Goal: Task Accomplishment & Management: Manage account settings

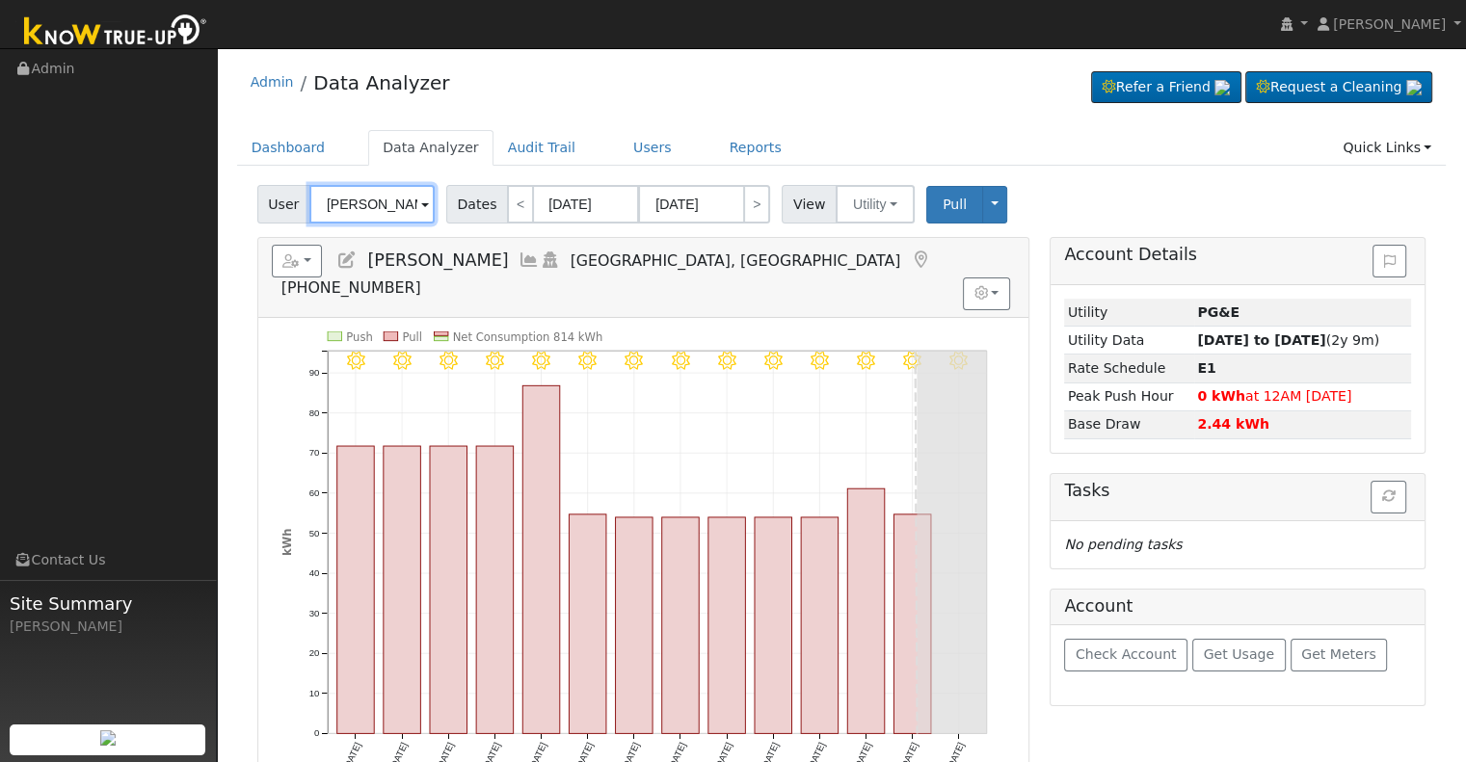
click at [367, 200] on input "[PERSON_NAME]" at bounding box center [371, 204] width 125 height 39
paste input "[PERSON_NAME]"
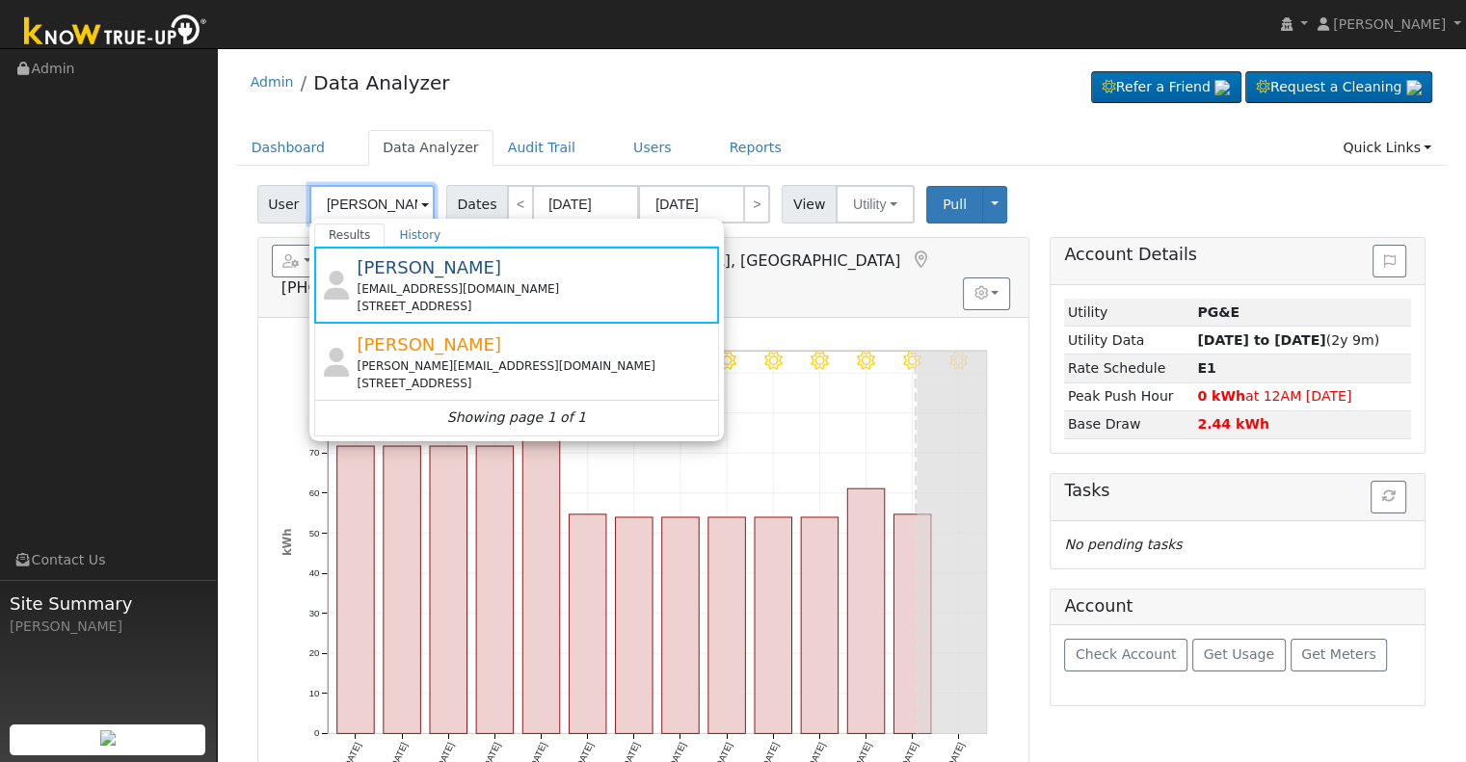
drag, startPoint x: 368, startPoint y: 201, endPoint x: 287, endPoint y: 200, distance: 81.0
click at [287, 200] on div "User [PERSON_NAME] Results History [PERSON_NAME] [EMAIL_ADDRESS][DOMAIN_NAME] […" at bounding box center [348, 204] width 182 height 39
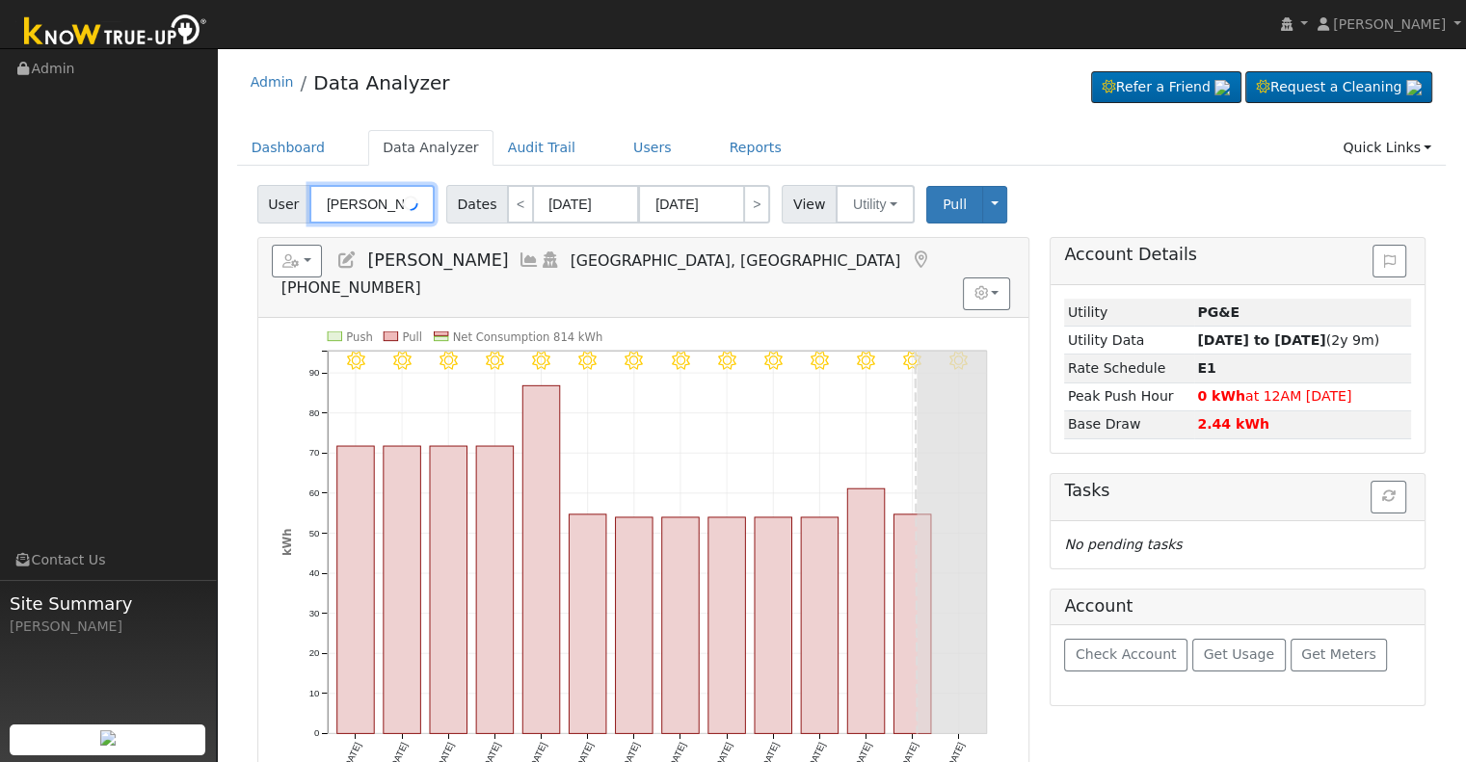
click at [348, 199] on input "[PERSON_NAME]" at bounding box center [371, 204] width 125 height 39
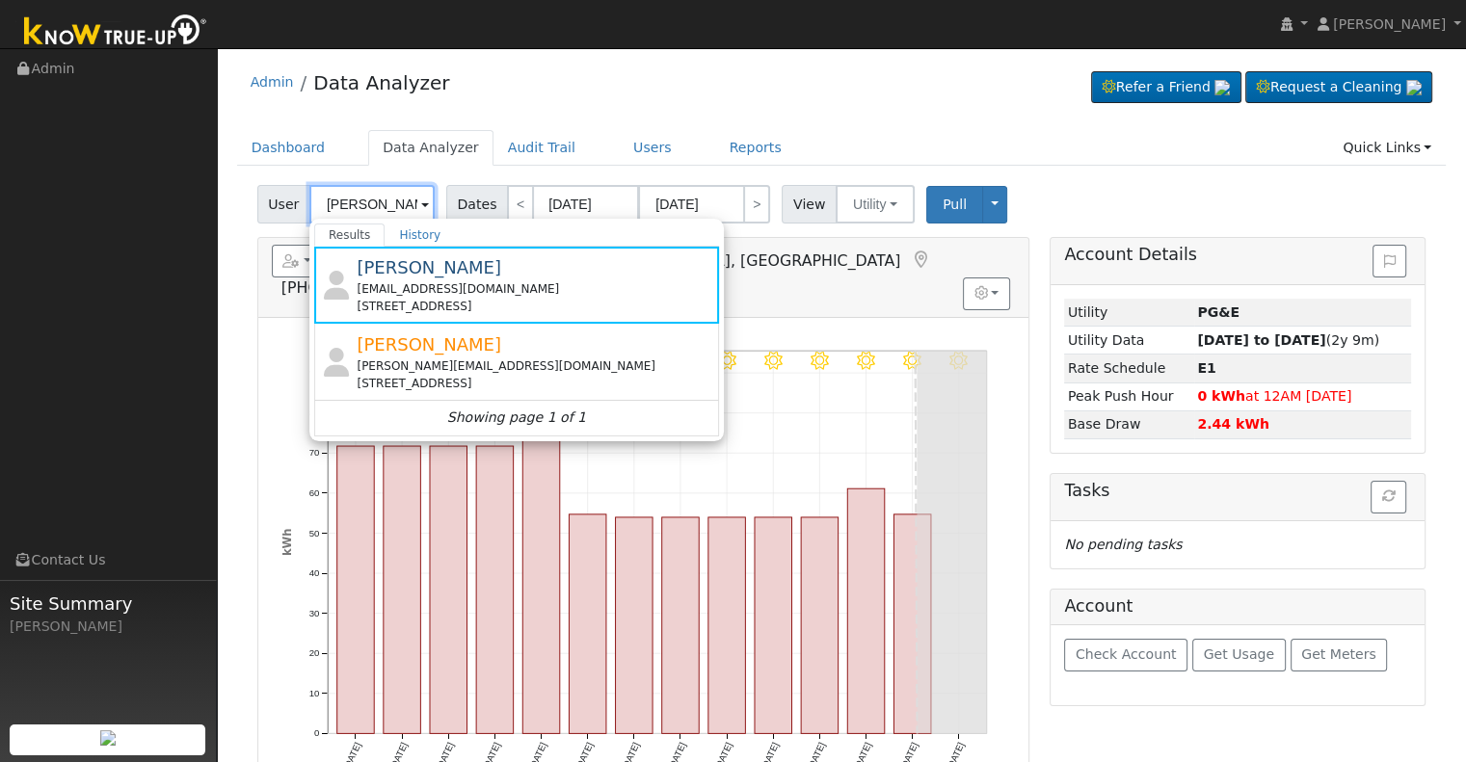
paste input "[PERSON_NAME]"
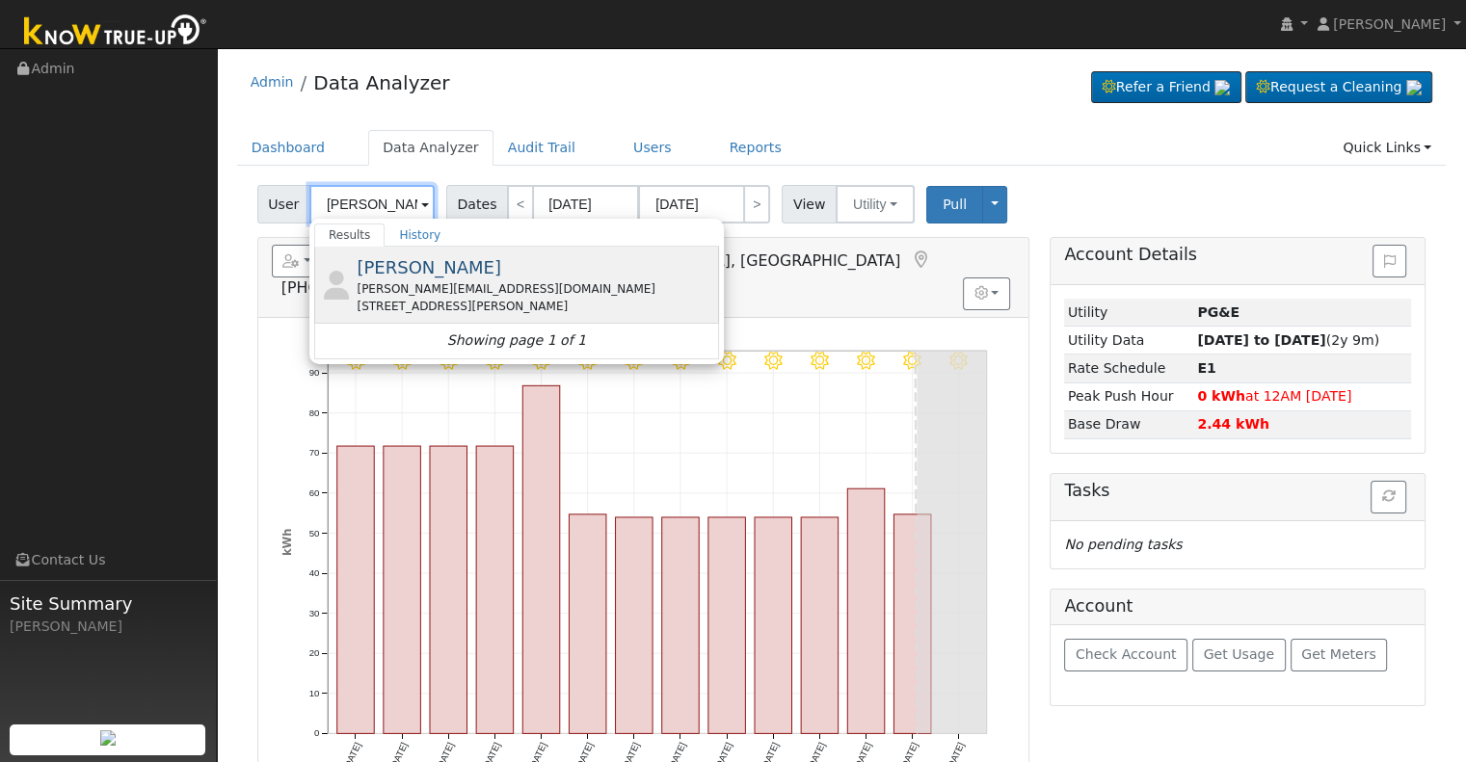
type input "[PERSON_NAME]"
click at [392, 270] on span "[PERSON_NAME]" at bounding box center [429, 267] width 145 height 20
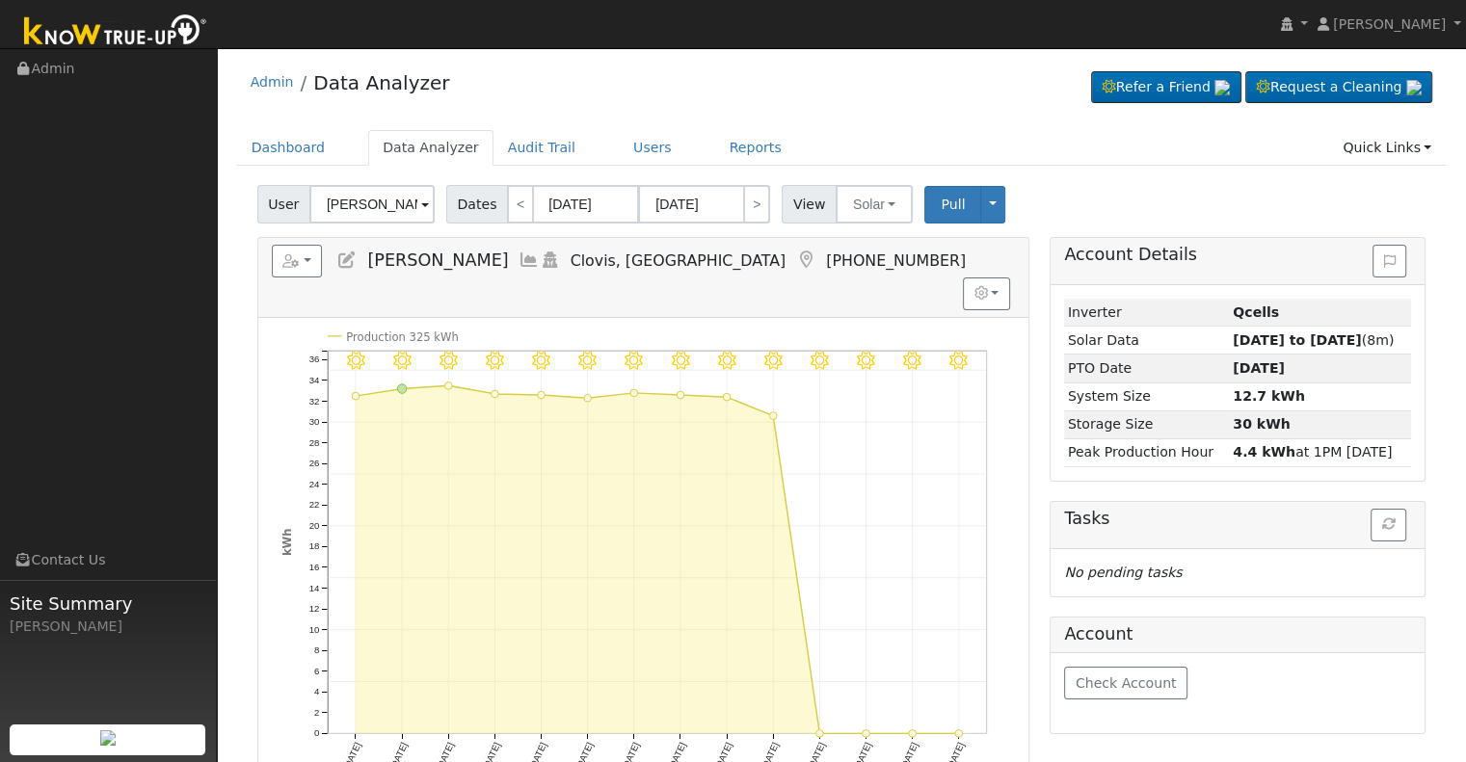
click at [354, 254] on icon at bounding box center [346, 260] width 21 height 17
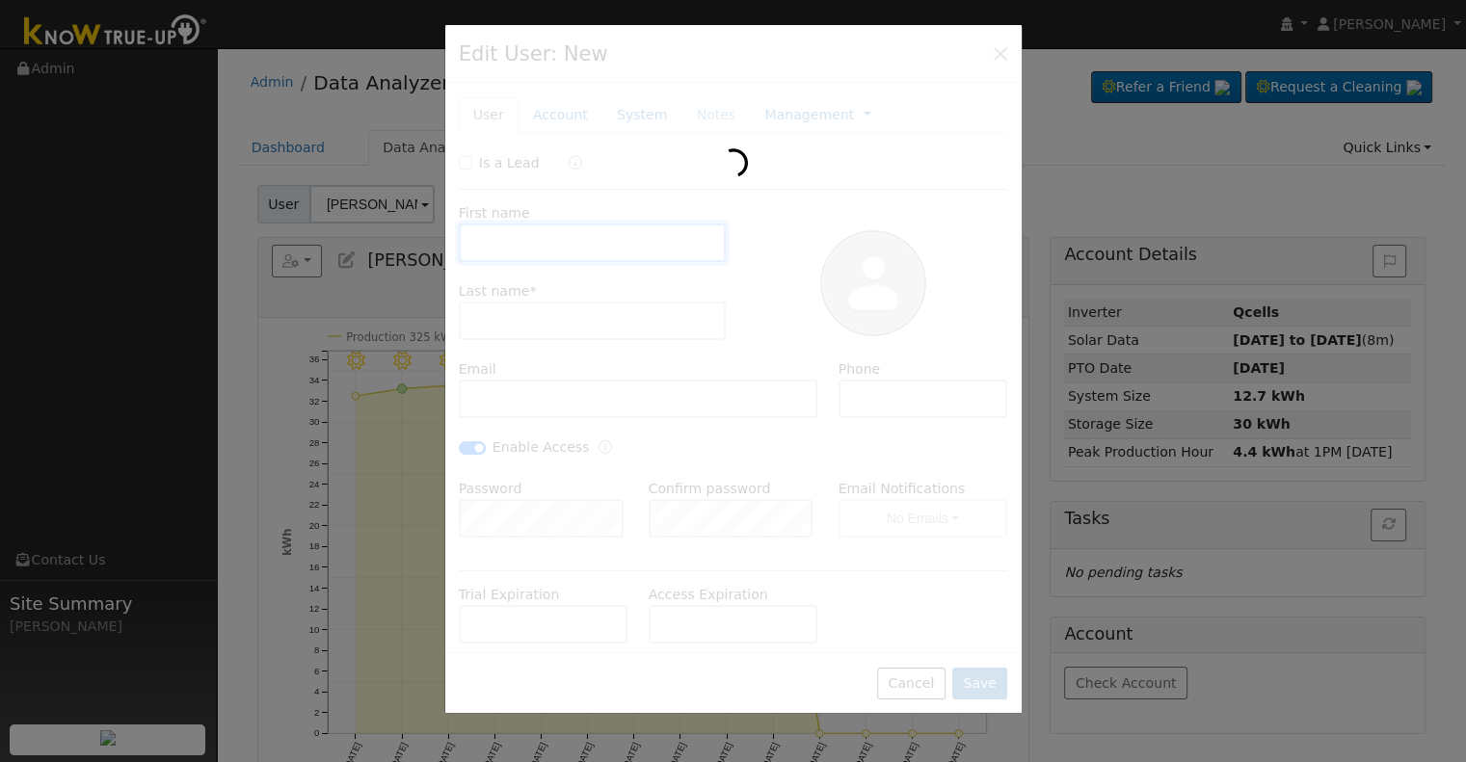
type input "[DATE]"
type input "[PERSON_NAME]"
type input "[PERSON_NAME][EMAIL_ADDRESS][DOMAIN_NAME]"
type input "[PHONE_NUMBER]"
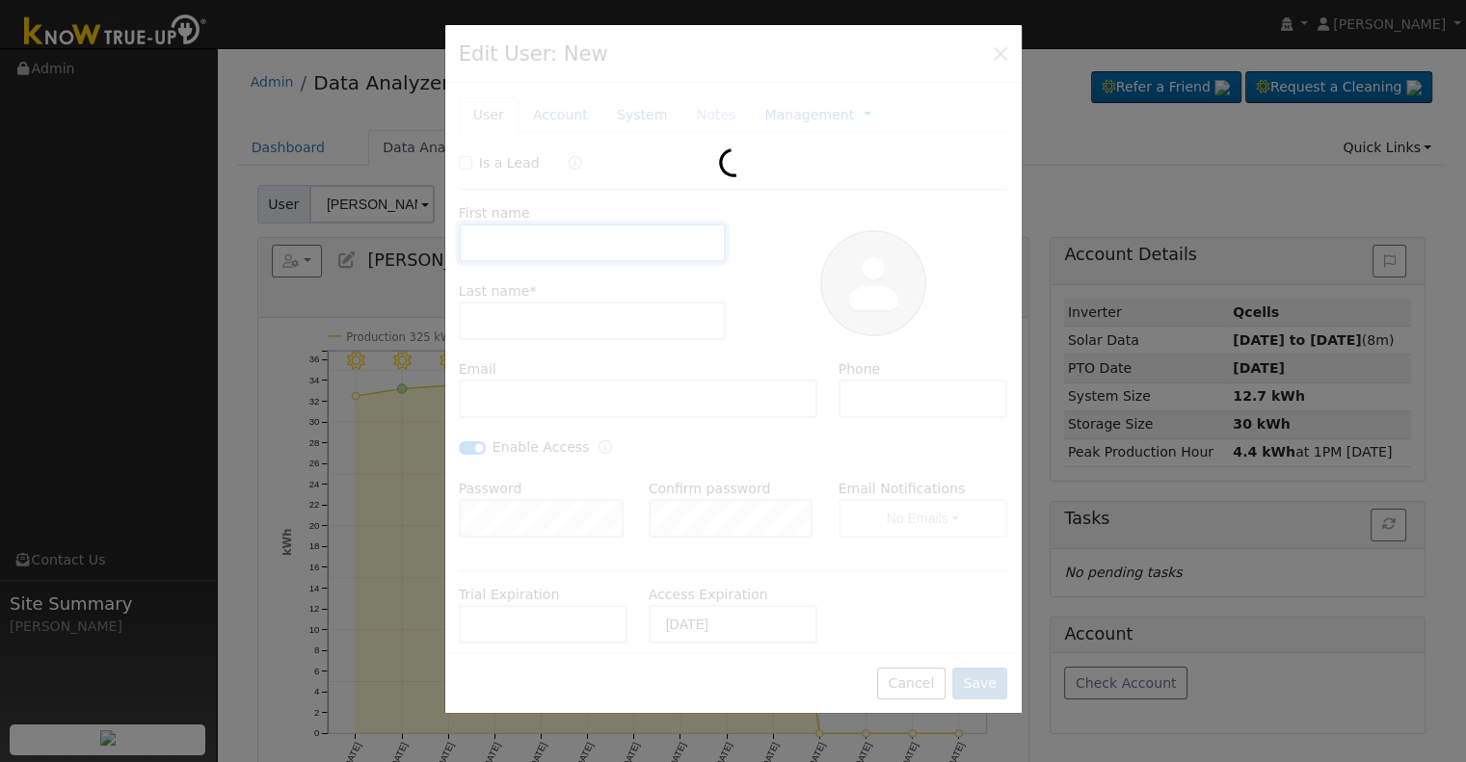
checkbox input "true"
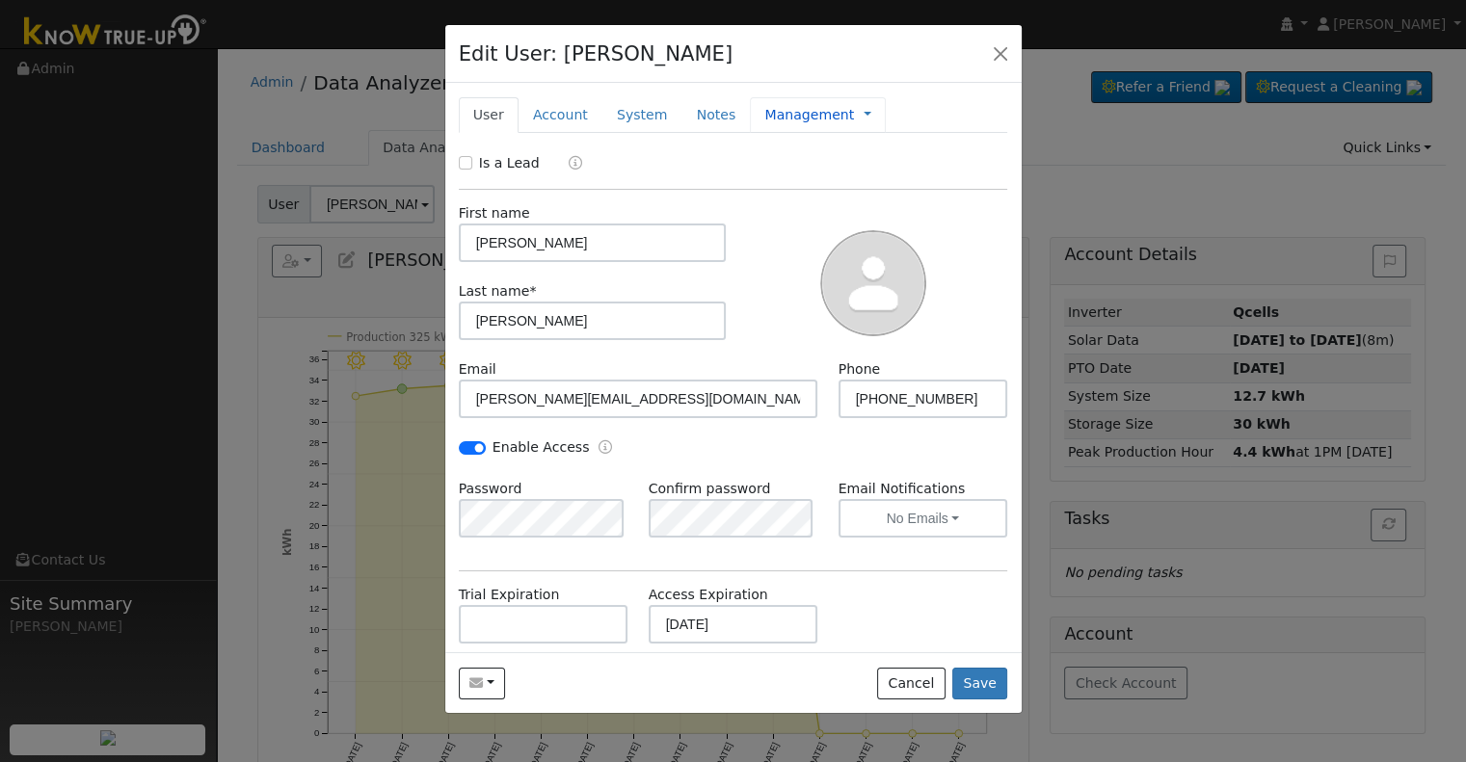
click at [773, 118] on link "Management" at bounding box center [809, 115] width 90 height 20
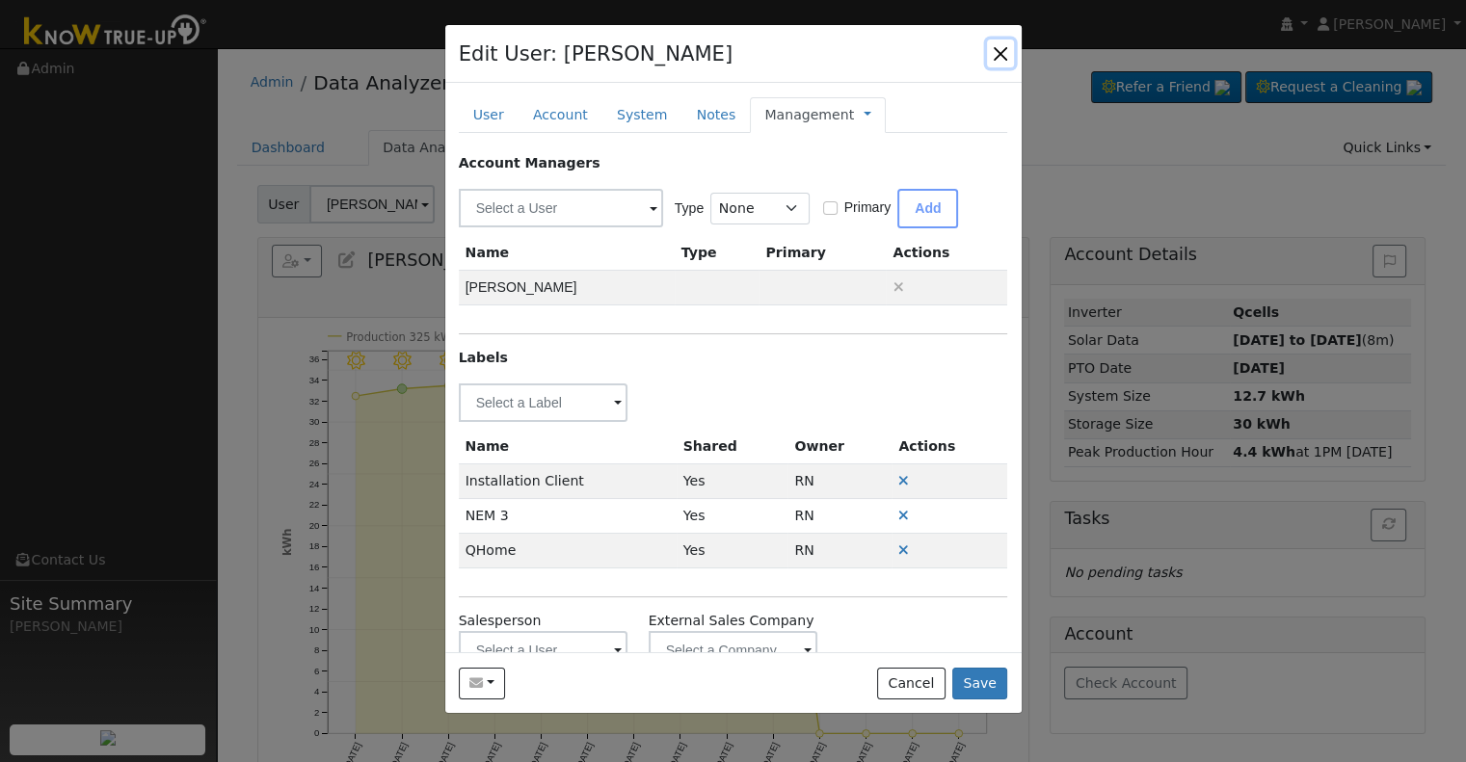
click at [991, 48] on button "button" at bounding box center [1000, 53] width 27 height 27
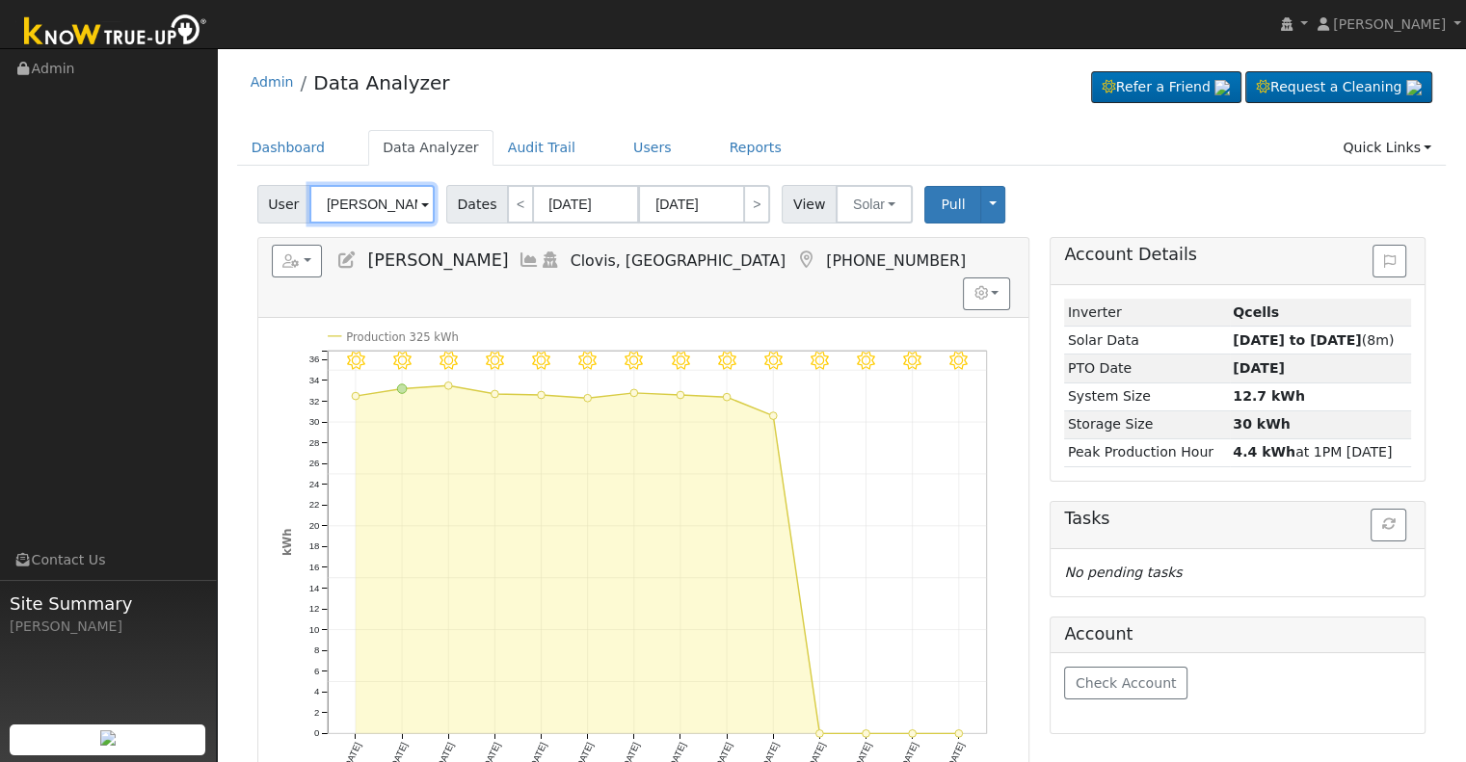
click at [375, 207] on input "[PERSON_NAME]" at bounding box center [371, 204] width 125 height 39
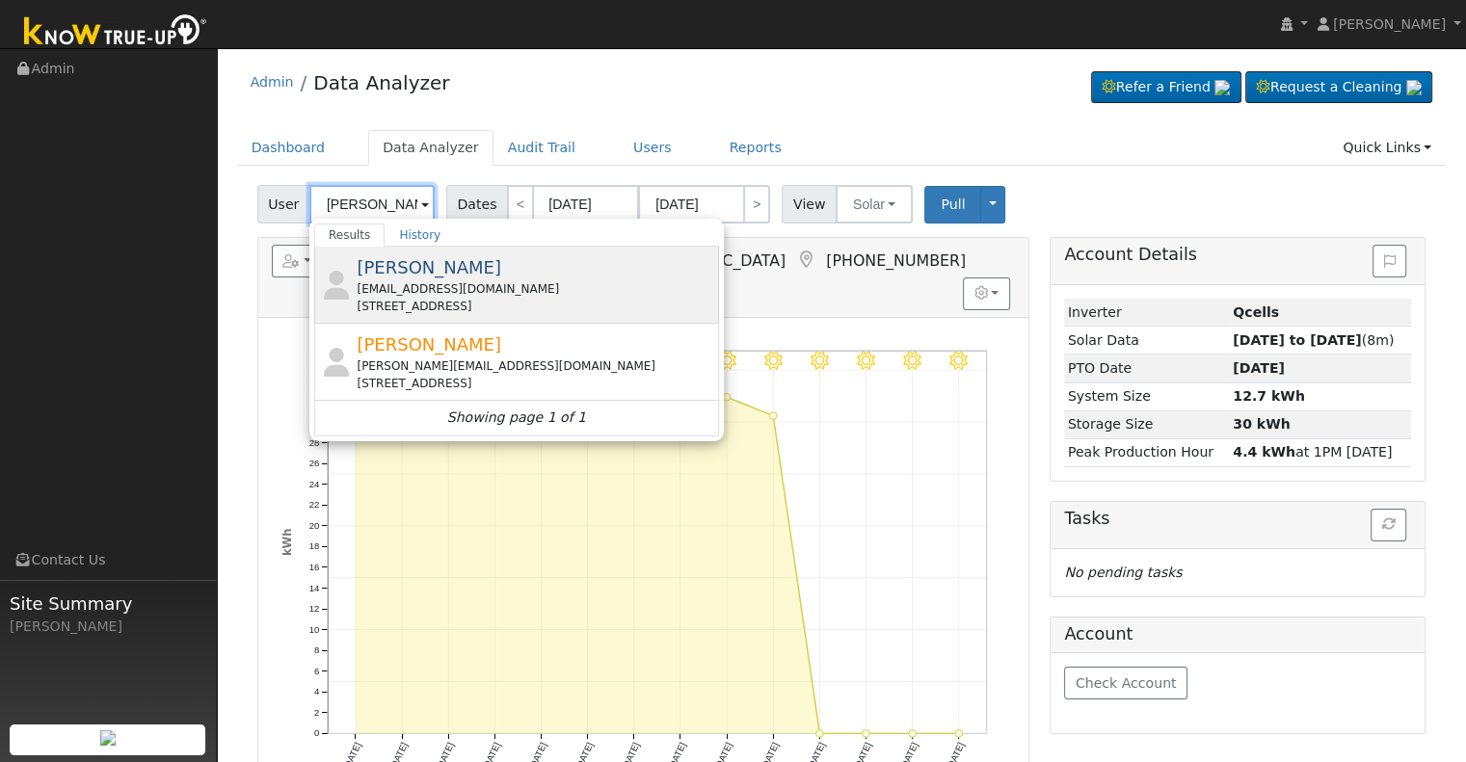
type input "[PERSON_NAME]"
click at [482, 286] on div "[EMAIL_ADDRESS][DOMAIN_NAME]" at bounding box center [536, 288] width 358 height 17
